Goal: Task Accomplishment & Management: Use online tool/utility

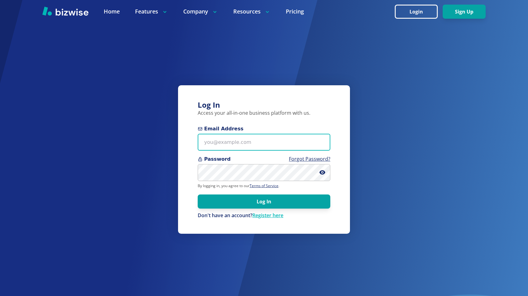
click at [254, 148] on input "Email Address" at bounding box center [264, 142] width 133 height 17
type input "[EMAIL_ADDRESS][DOMAIN_NAME]"
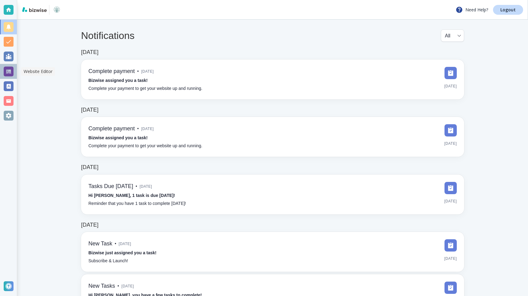
click at [12, 72] on div at bounding box center [9, 72] width 10 height 10
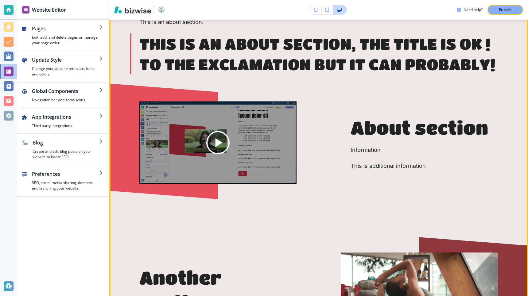
scroll to position [579, 0]
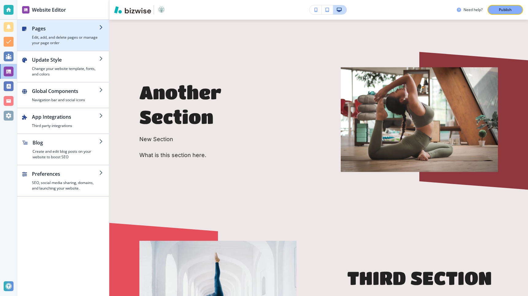
click at [65, 37] on h4 "Edit, add, and delete pages or manage your page order" at bounding box center [65, 40] width 67 height 11
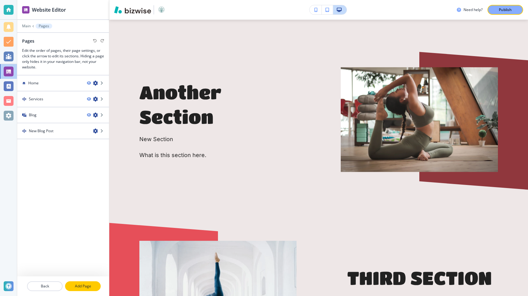
click at [88, 288] on p "Add Page" at bounding box center [83, 287] width 34 height 6
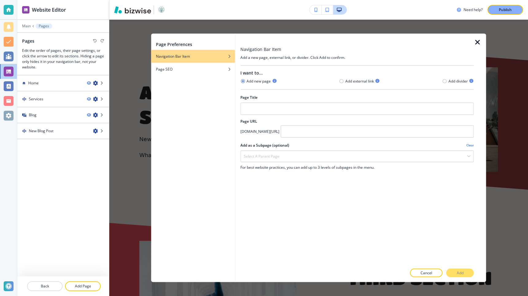
click at [479, 43] on icon "button" at bounding box center [477, 41] width 7 height 7
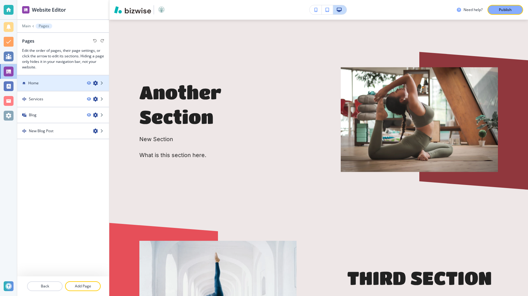
click at [41, 84] on div "Home" at bounding box center [49, 83] width 65 height 6
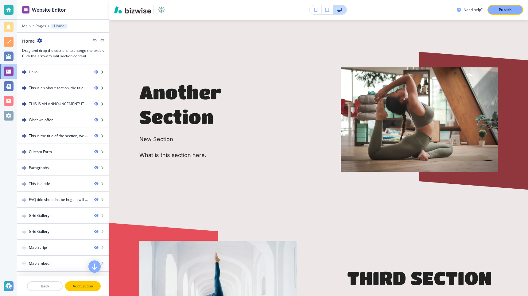
click at [82, 290] on button "Add Section" at bounding box center [83, 287] width 36 height 10
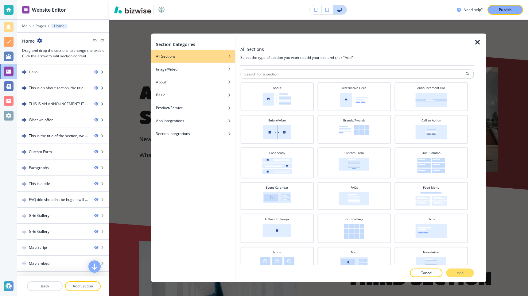
click at [290, 80] on div at bounding box center [358, 81] width 234 height 4
click at [286, 78] on input "text" at bounding box center [358, 73] width 234 height 9
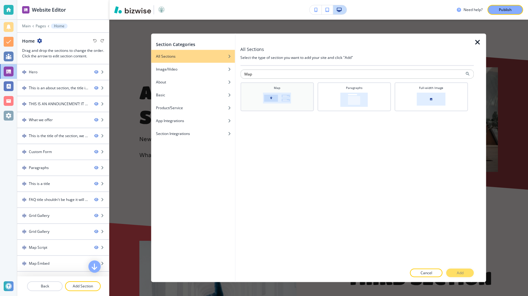
type input "Map"
click at [281, 100] on img at bounding box center [277, 97] width 28 height 11
click at [457, 272] on p "Add" at bounding box center [460, 274] width 7 height 6
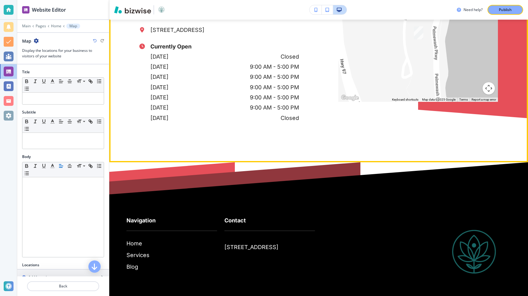
scroll to position [4112, 0]
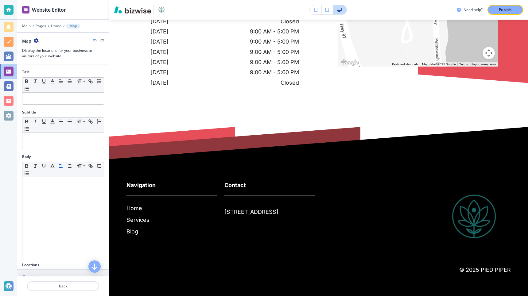
scroll to position [159, 0]
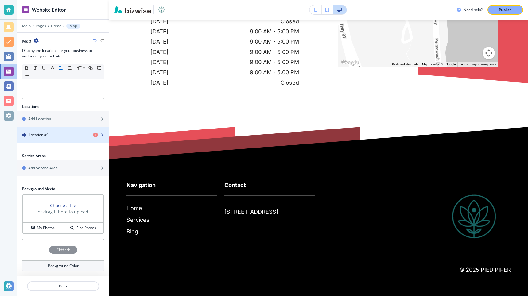
click at [61, 141] on div "button" at bounding box center [63, 140] width 92 height 5
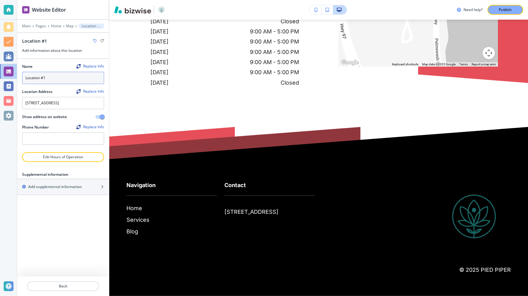
click at [56, 80] on input "Location #1" at bounding box center [63, 78] width 82 height 12
click at [47, 215] on div "Name Replace Info New Name Location Address Replace Info 12551 Ponderosa Drive,…" at bounding box center [63, 168] width 92 height 218
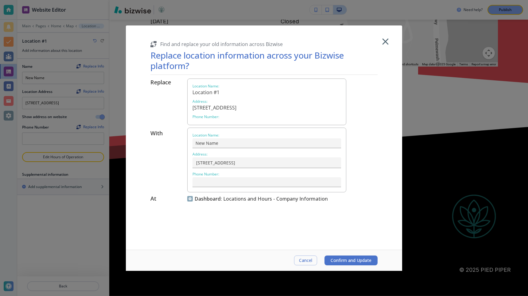
type input "Location #1"
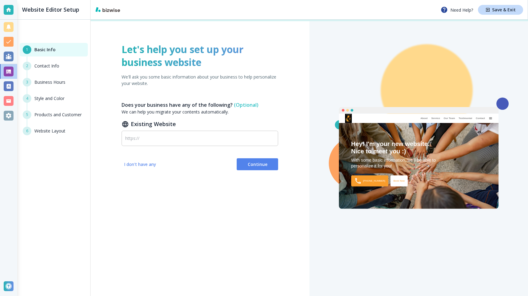
click at [9, 74] on div at bounding box center [9, 72] width 10 height 10
